Goal: Information Seeking & Learning: Learn about a topic

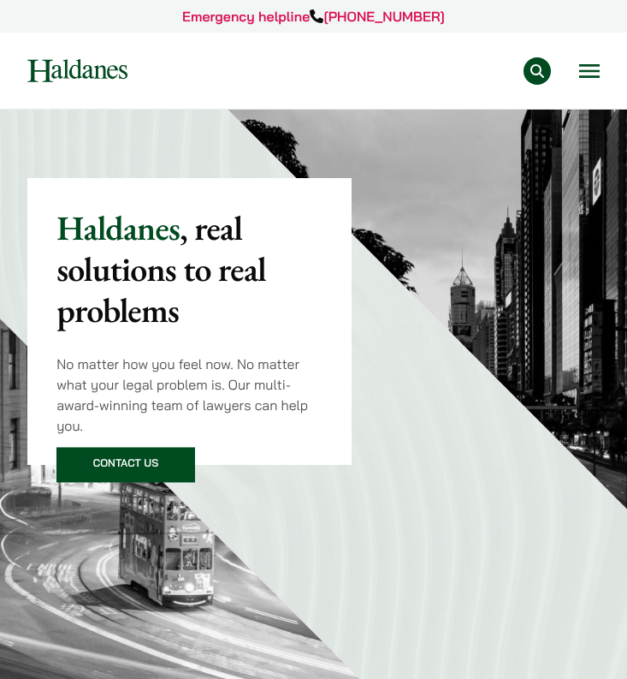
click at [590, 71] on button "Open menu" at bounding box center [589, 71] width 21 height 14
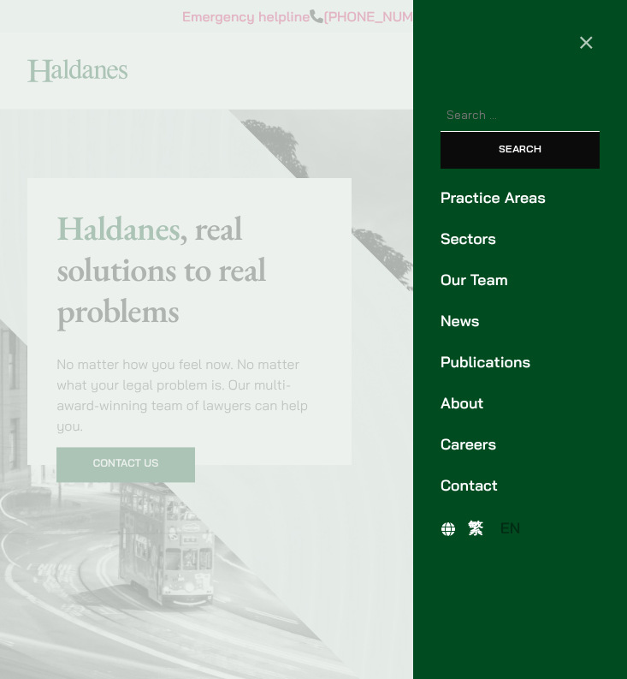
click at [488, 290] on link "Our Team" at bounding box center [520, 280] width 159 height 23
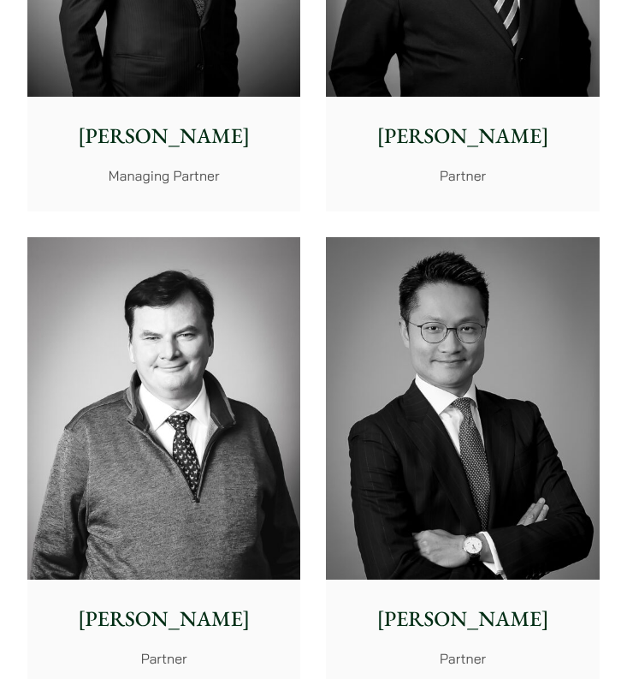
scroll to position [1022, 0]
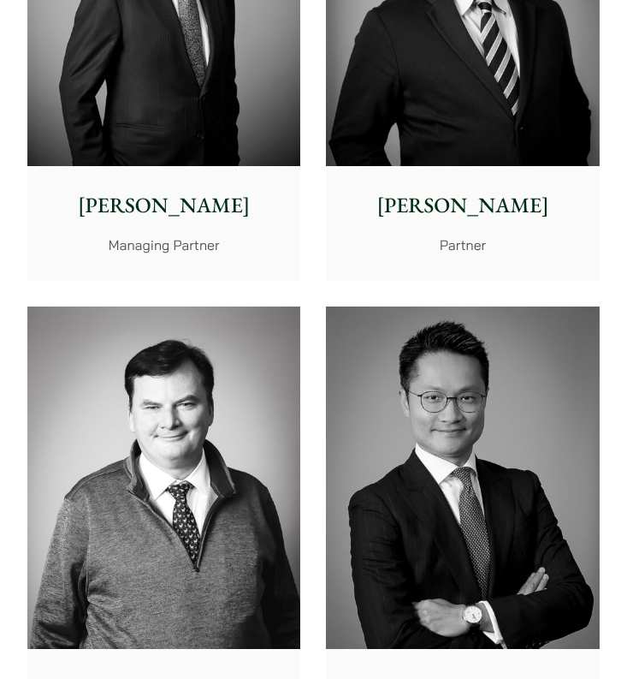
click at [501, 496] on img at bounding box center [462, 477] width 273 height 342
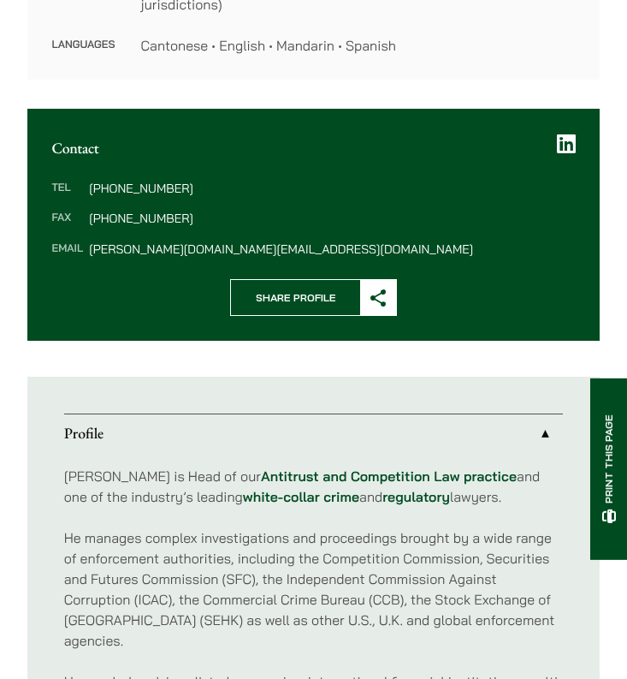
scroll to position [614, 0]
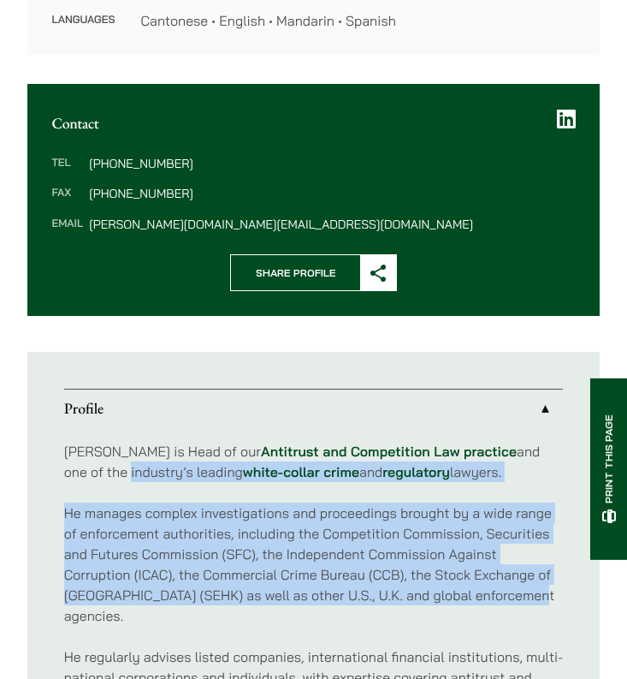
drag, startPoint x: 538, startPoint y: 583, endPoint x: 539, endPoint y: 426, distance: 156.6
click at [530, 573] on p "He manages complex investigations and proceedings brought by a wide range of en…" at bounding box center [314, 563] width 500 height 123
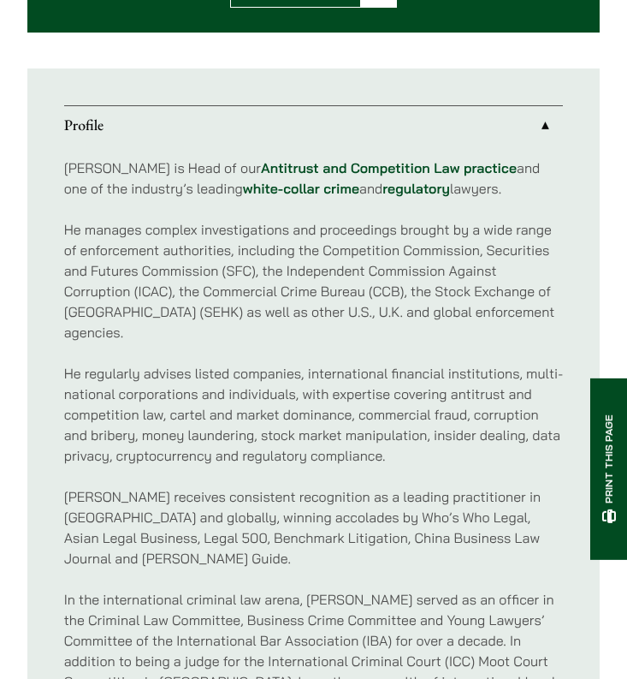
scroll to position [945, 0]
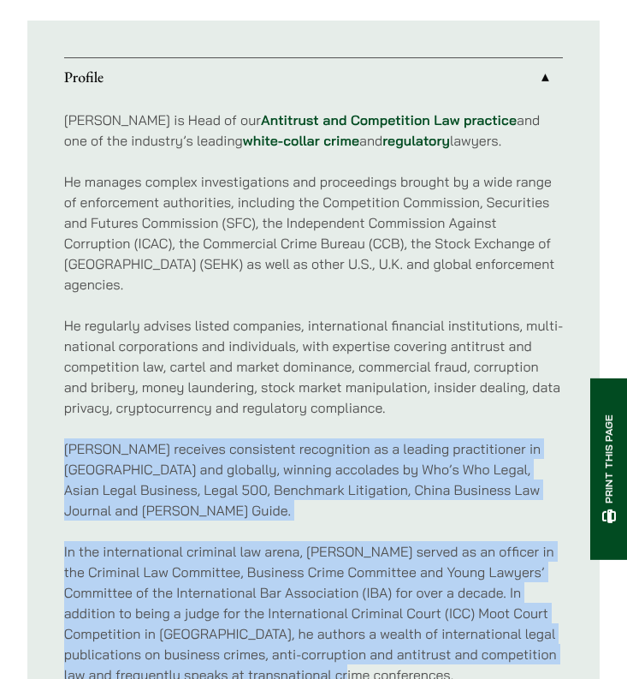
drag, startPoint x: 489, startPoint y: 619, endPoint x: 512, endPoint y: 371, distance: 249.3
click at [512, 371] on div "Felix is Head of our Antitrust and Competition Law practice and one of the indu…" at bounding box center [314, 397] width 500 height 599
click at [458, 561] on p "In the international criminal law arena, Felix served as an officer in the Crim…" at bounding box center [314, 613] width 500 height 144
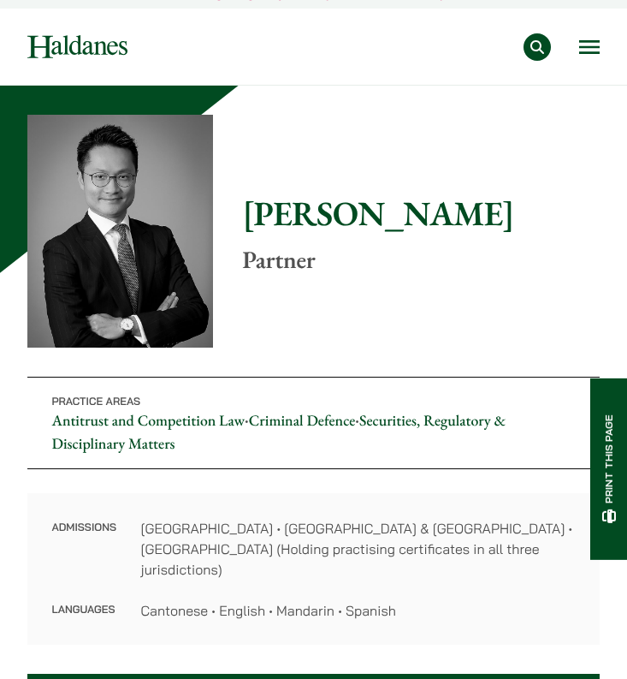
scroll to position [0, 0]
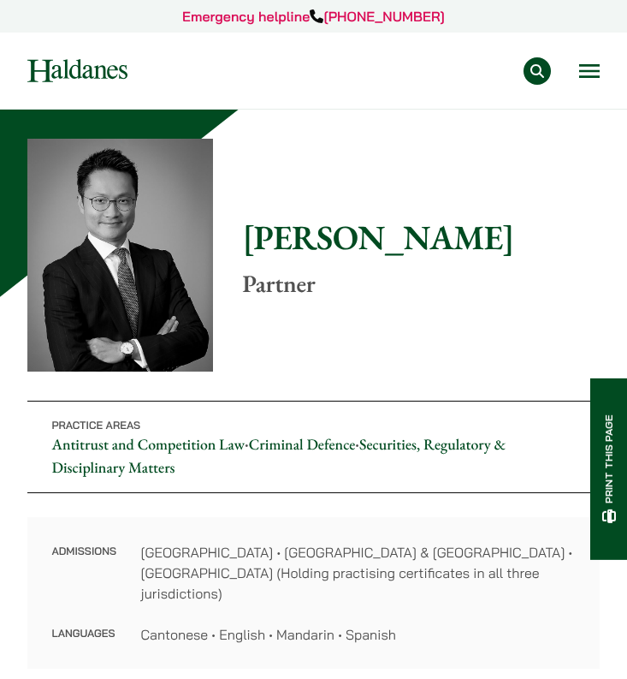
click at [601, 74] on div "Practice Areas Antitrust and Competition Law Civil Litigation & Dispute Resolut…" at bounding box center [314, 70] width 598 height 27
click at [593, 74] on button "Open menu" at bounding box center [589, 71] width 21 height 14
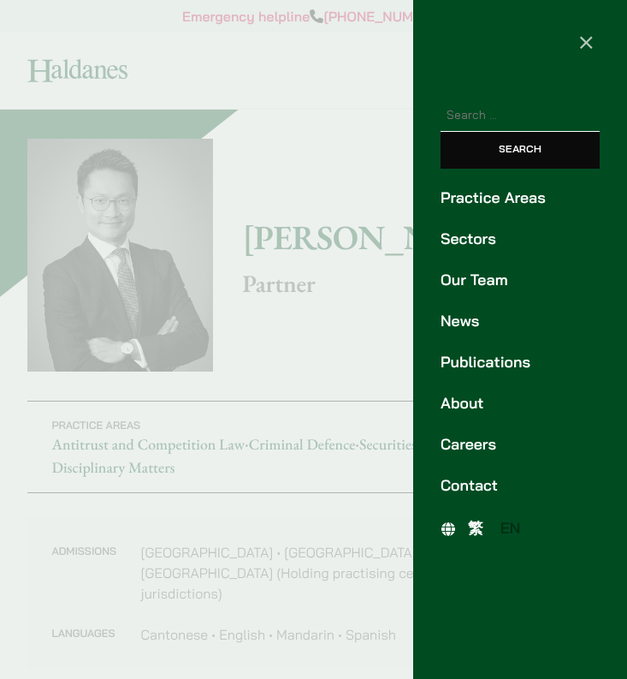
click at [493, 236] on link "Sectors" at bounding box center [520, 239] width 159 height 23
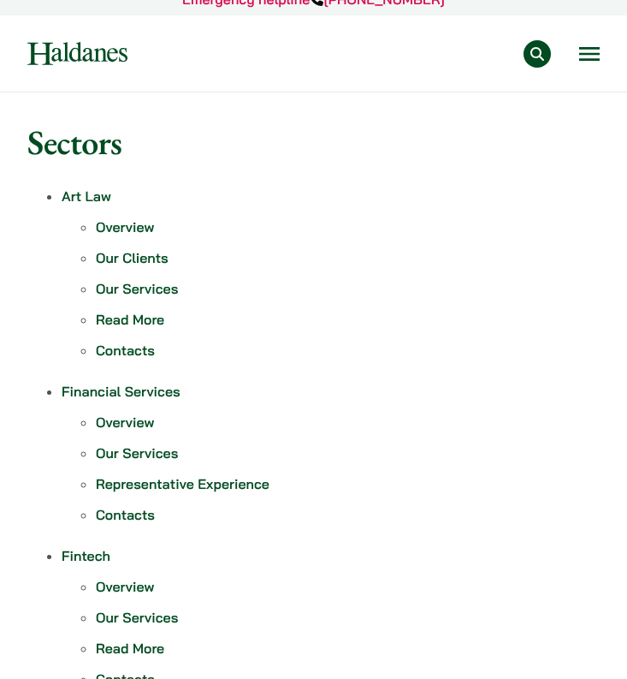
scroll to position [8, 0]
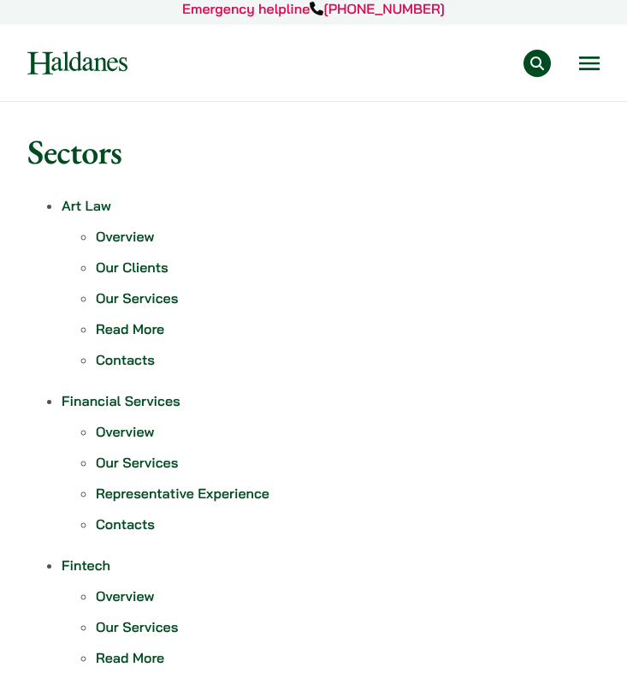
click at [592, 69] on button "Open menu" at bounding box center [589, 63] width 21 height 14
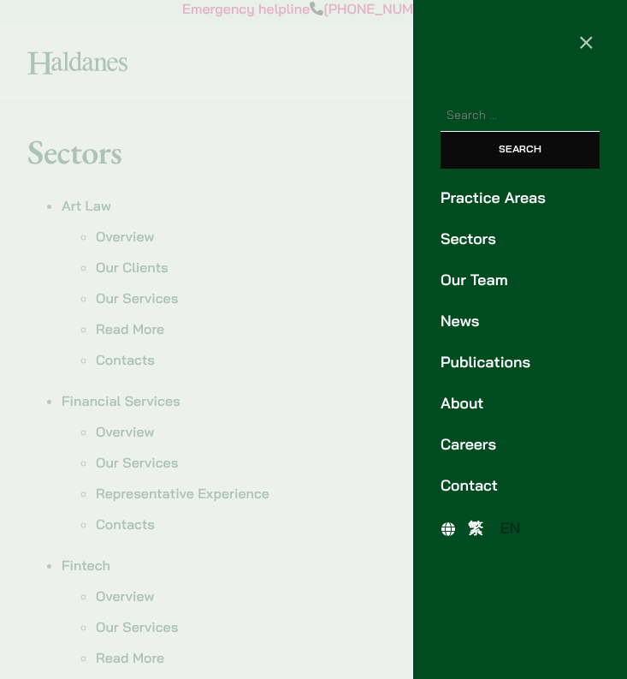
click at [542, 197] on link "Practice Areas" at bounding box center [520, 198] width 159 height 23
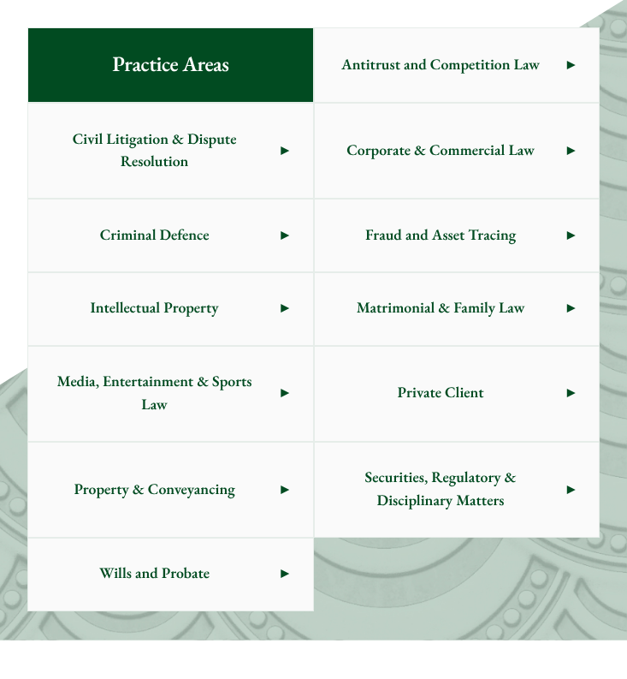
scroll to position [799, 0]
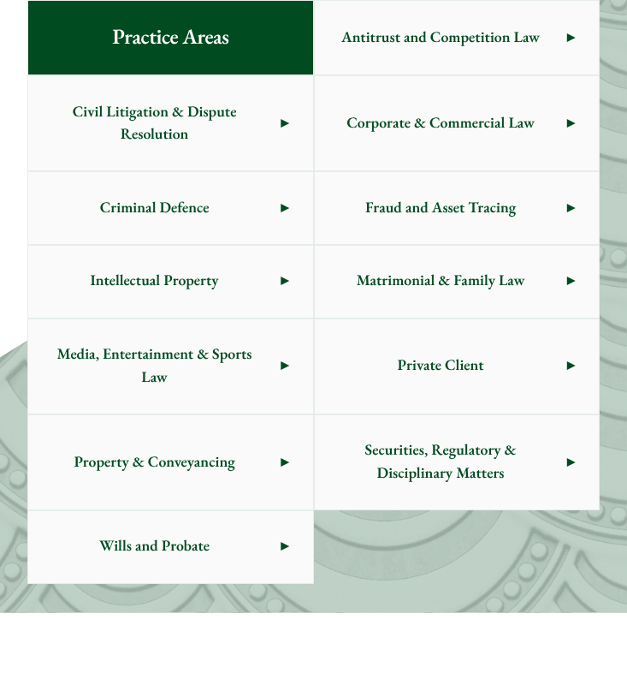
click at [522, 39] on span "Antitrust and Competition Law" at bounding box center [441, 38] width 252 height 72
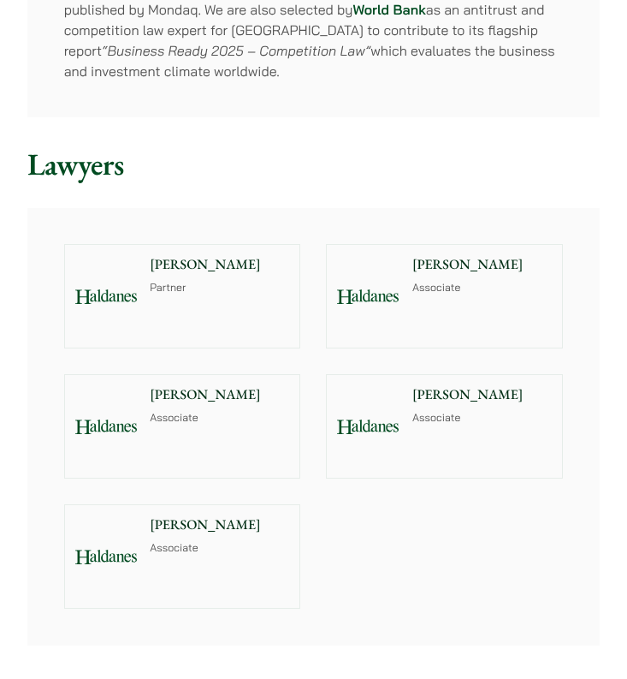
scroll to position [1613, 0]
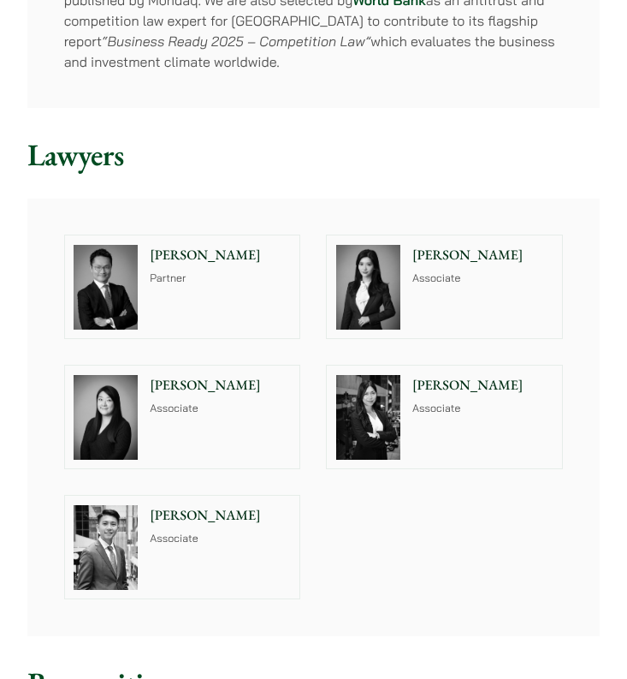
click at [215, 375] on p "[PERSON_NAME]" at bounding box center [220, 385] width 141 height 21
click at [170, 247] on div "Felix Ng Partner" at bounding box center [223, 286] width 153 height 103
click at [430, 235] on div "Florence Yan Associate" at bounding box center [485, 286] width 153 height 103
click at [135, 505] on img at bounding box center [106, 547] width 64 height 85
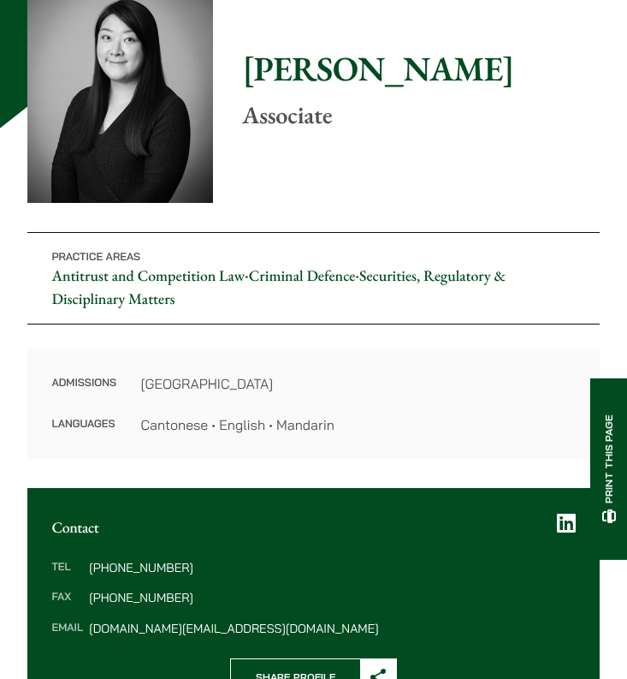
scroll to position [191, 0]
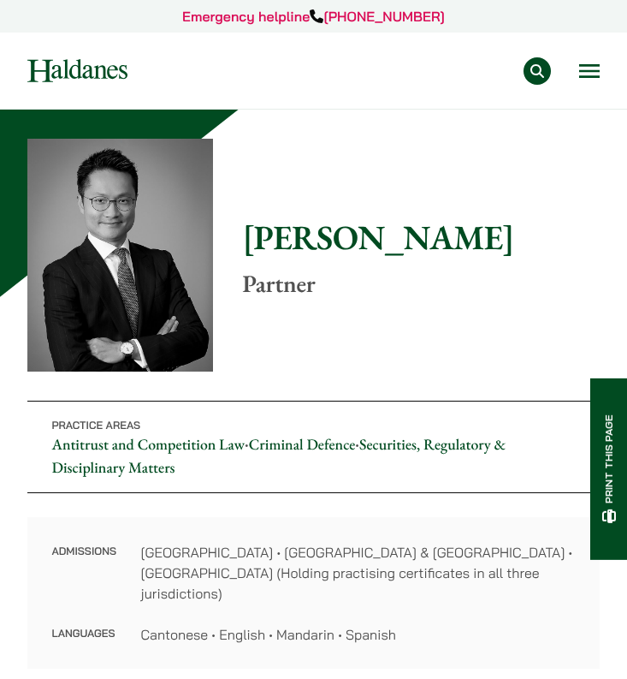
scroll to position [17, 0]
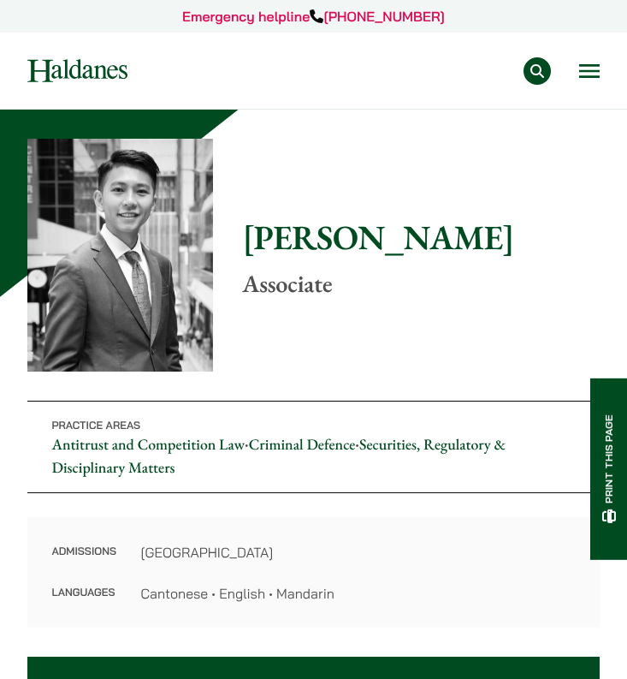
click at [603, 77] on div "Practice Areas Antitrust and Competition Law Civil Litigation & Dispute Resolut…" at bounding box center [314, 70] width 598 height 27
click at [597, 76] on button "Open menu" at bounding box center [589, 71] width 21 height 14
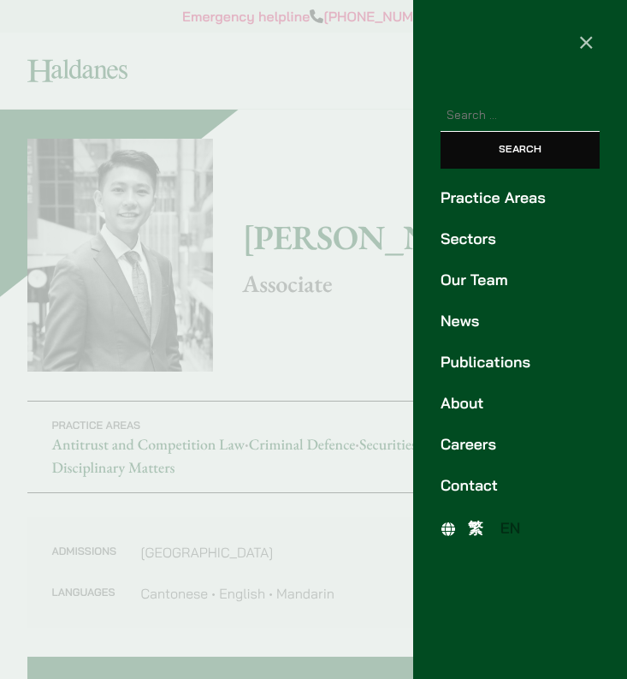
click at [474, 324] on link "News" at bounding box center [520, 321] width 159 height 23
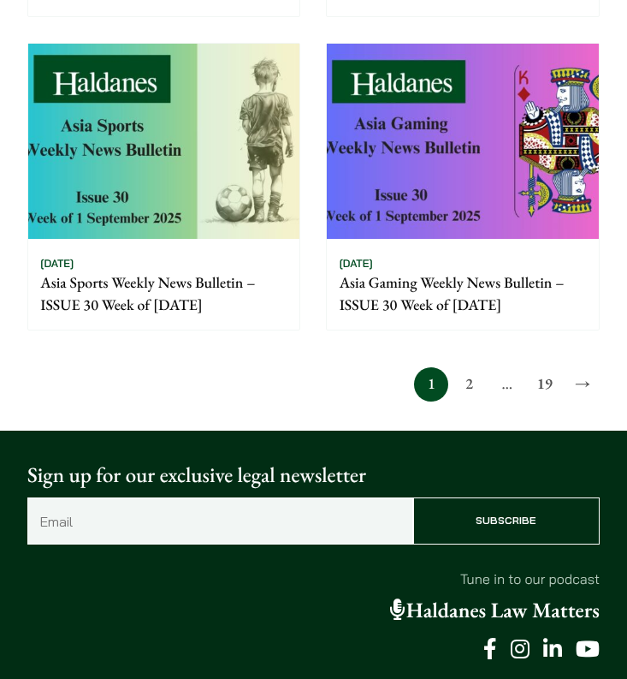
scroll to position [1767, 0]
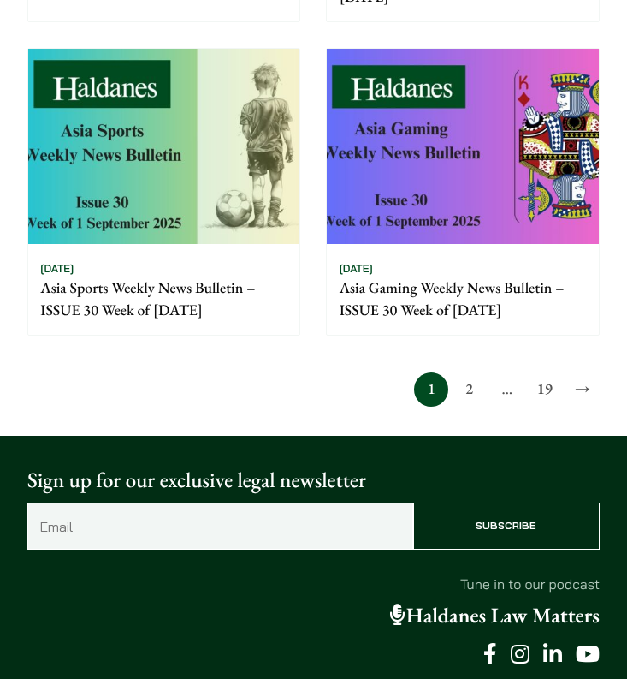
click at [475, 393] on link "2" at bounding box center [469, 389] width 34 height 34
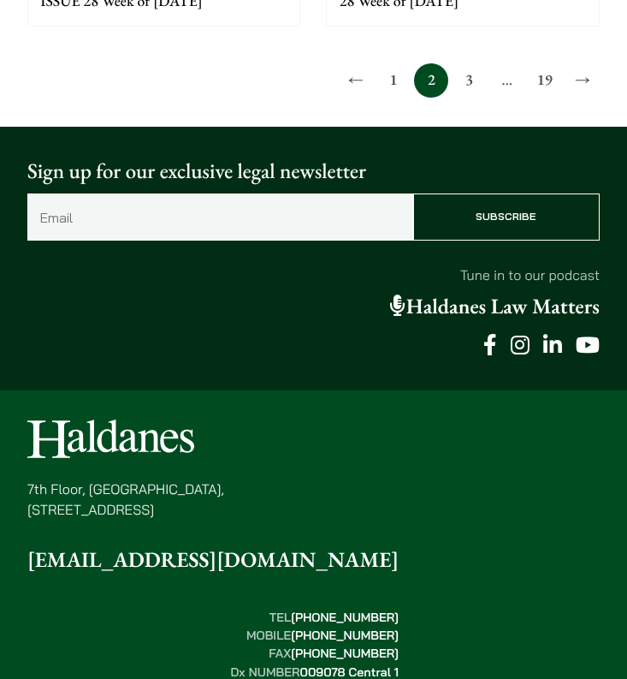
scroll to position [2047, 0]
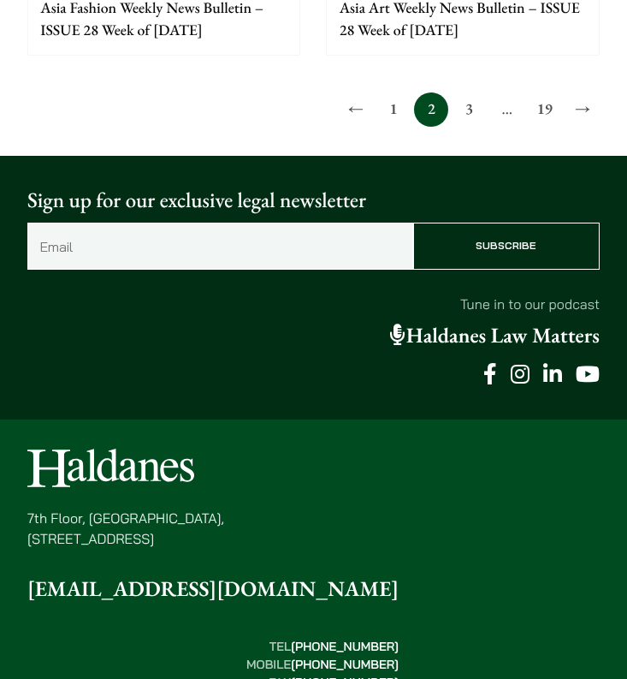
click at [470, 107] on link "3" at bounding box center [469, 109] width 34 height 34
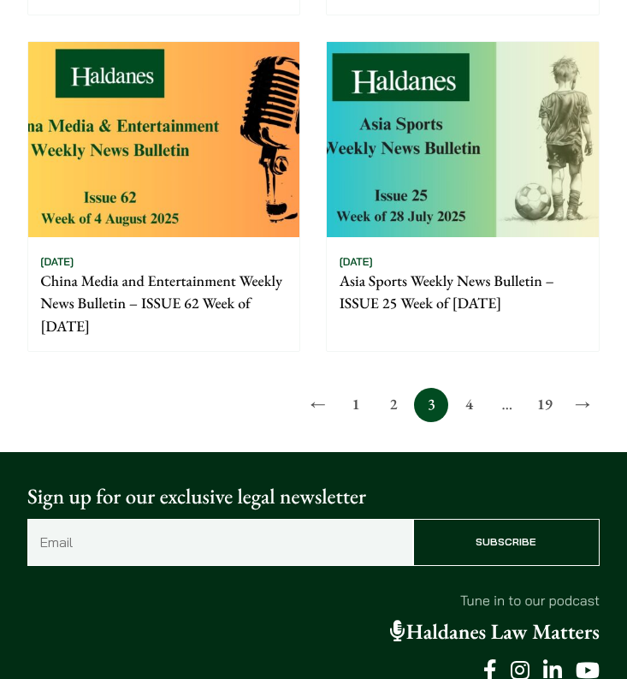
scroll to position [1768, 0]
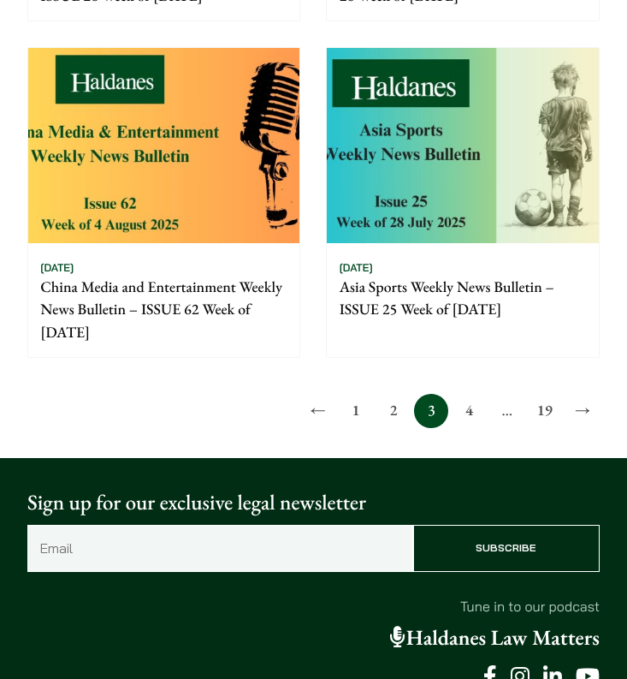
click at [470, 413] on link "4" at bounding box center [469, 411] width 34 height 34
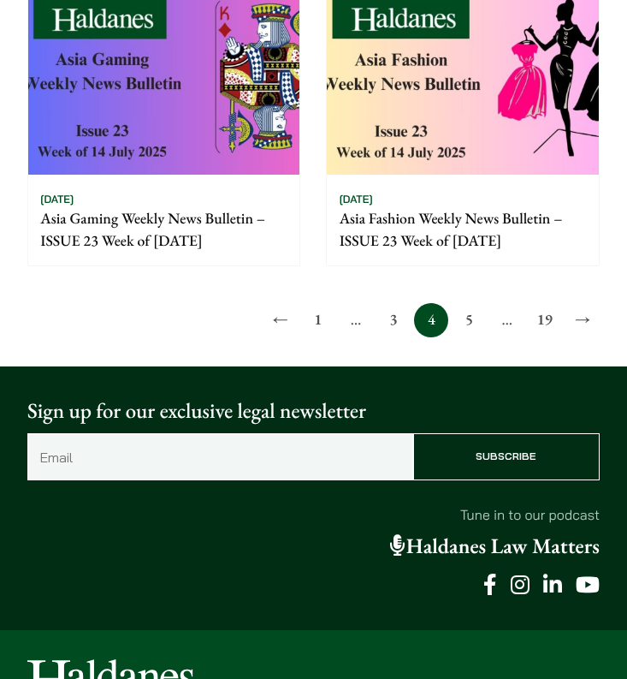
scroll to position [1811, 0]
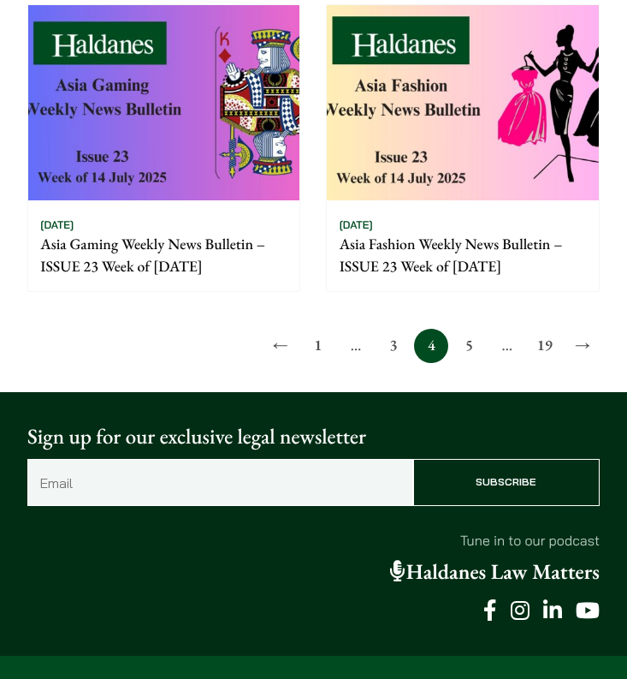
click at [469, 351] on link "5" at bounding box center [469, 346] width 34 height 34
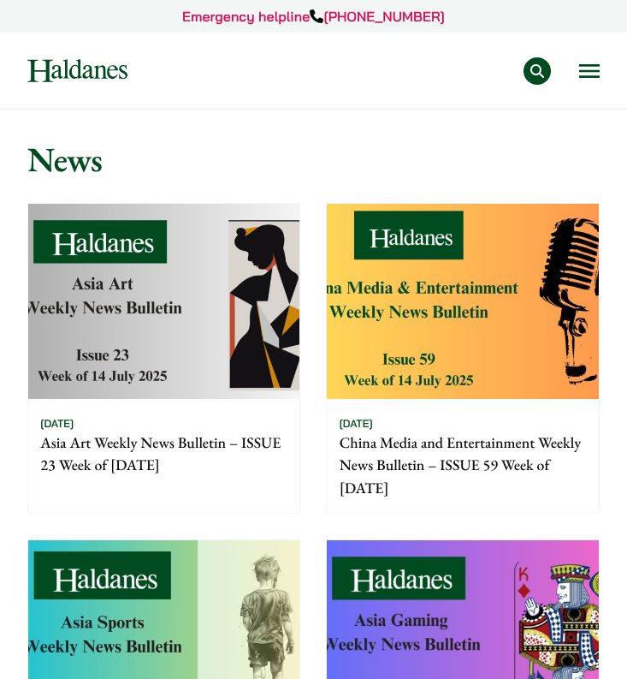
click at [596, 78] on button "Open menu" at bounding box center [589, 71] width 21 height 14
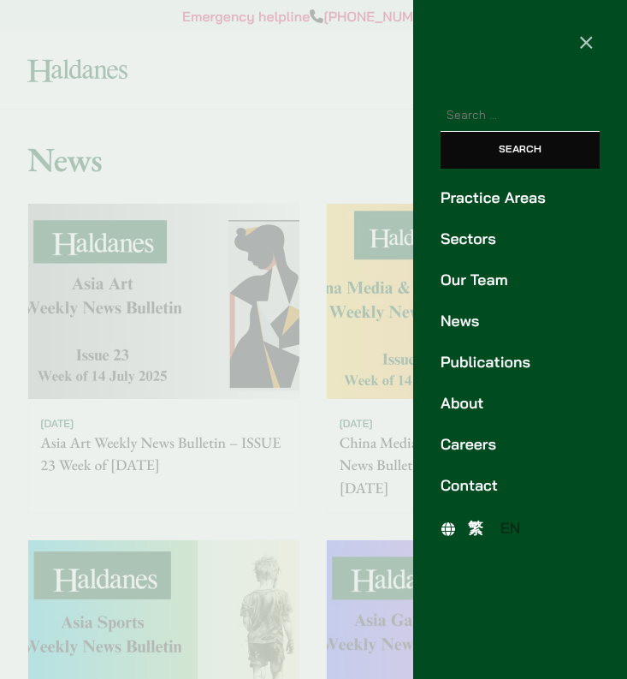
click at [484, 272] on link "Our Team" at bounding box center [520, 280] width 159 height 23
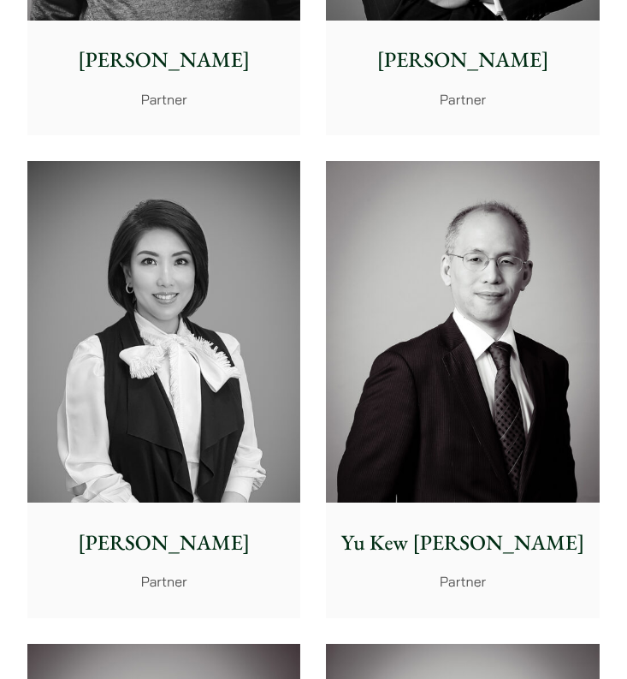
scroll to position [1652, 0]
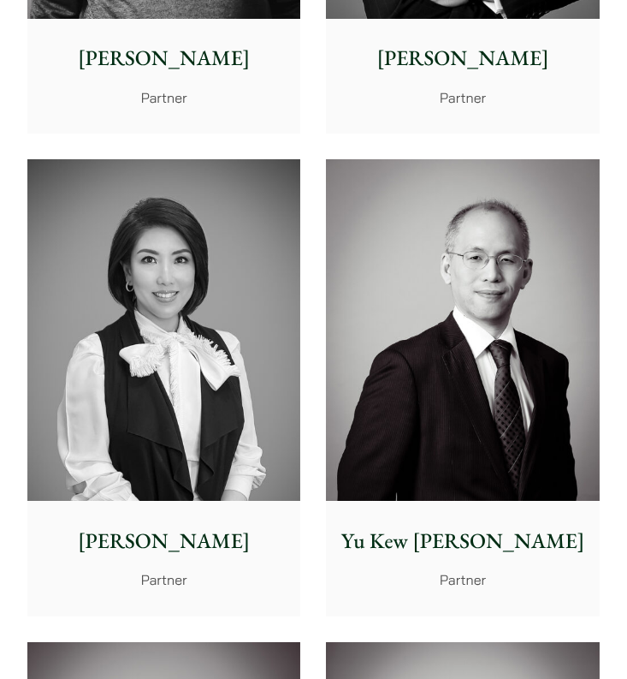
click at [496, 529] on p "Yu Kew [PERSON_NAME]" at bounding box center [463, 542] width 249 height 32
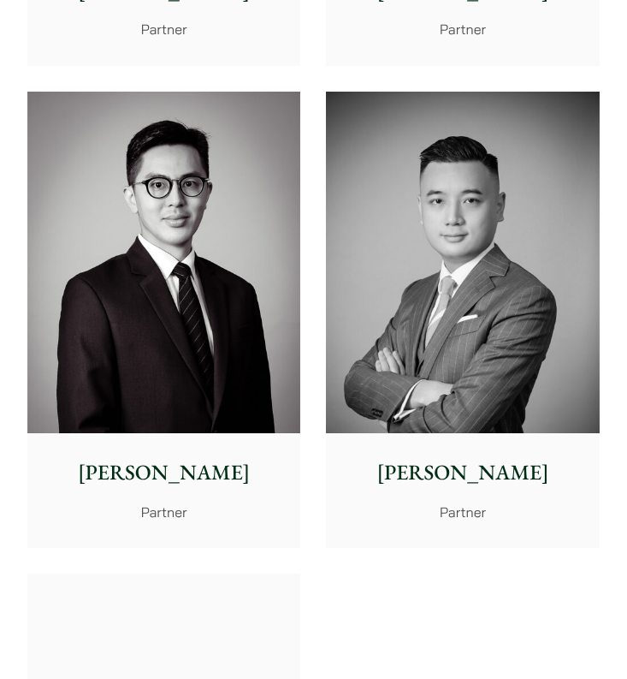
scroll to position [4147, 0]
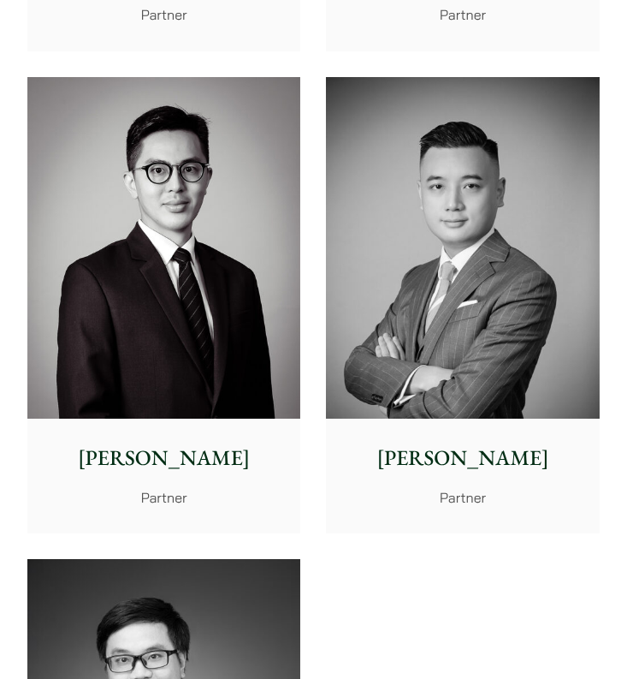
click at [466, 458] on p "Timothy Wan" at bounding box center [463, 459] width 249 height 32
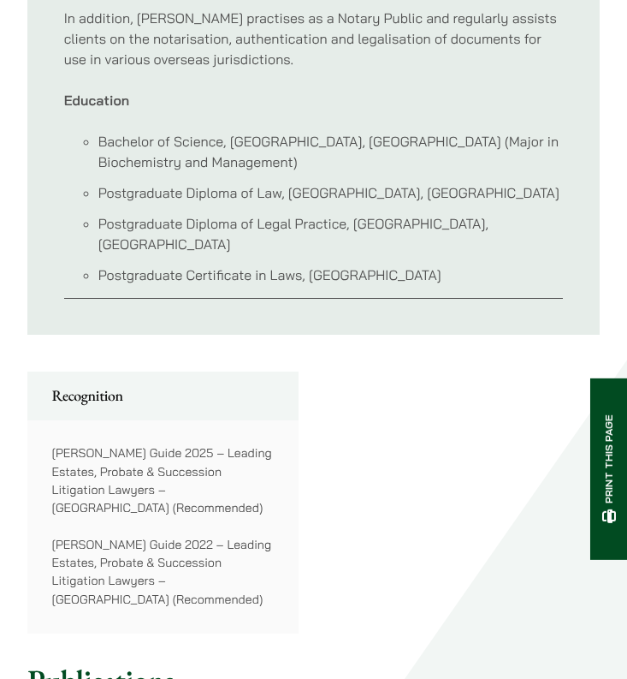
scroll to position [1455, 0]
